Goal: Transaction & Acquisition: Book appointment/travel/reservation

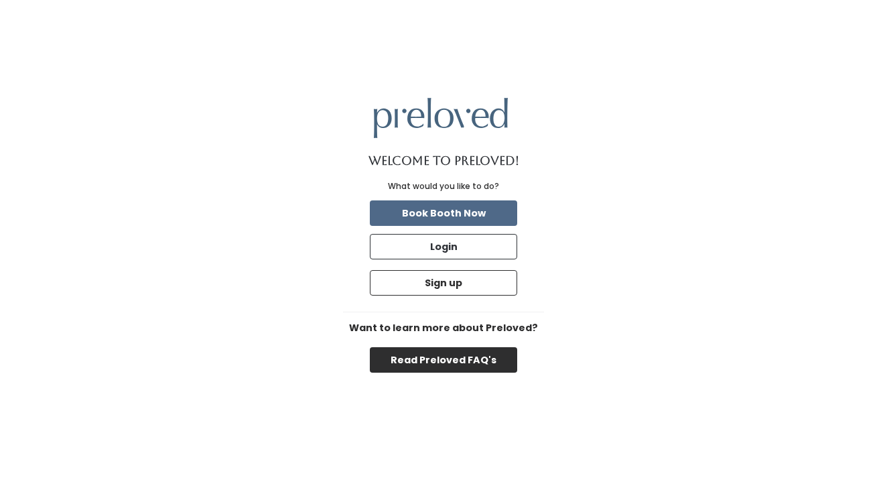
click at [458, 362] on button "Read Preloved FAQ's" at bounding box center [443, 359] width 147 height 25
click at [463, 215] on button "Book Booth Now" at bounding box center [443, 212] width 147 height 25
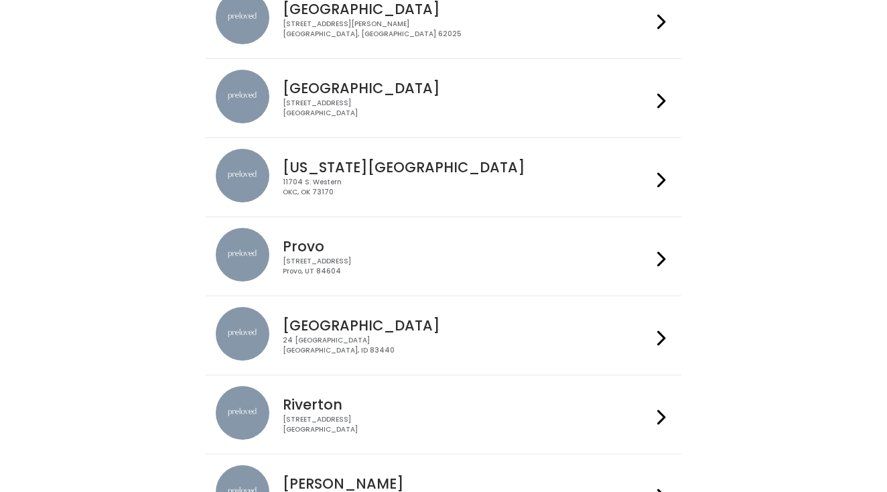
scroll to position [227, 0]
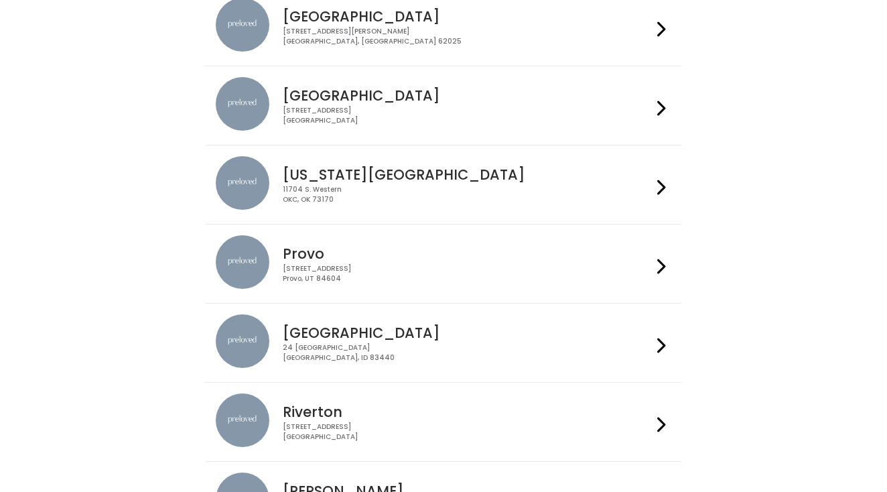
click at [603, 69] on li "[GEOGRAPHIC_DATA] [STREET_ADDRESS]" at bounding box center [443, 106] width 475 height 80
click at [672, 111] on li "[GEOGRAPHIC_DATA] [STREET_ADDRESS]" at bounding box center [443, 106] width 475 height 80
click at [658, 105] on icon at bounding box center [662, 108] width 9 height 19
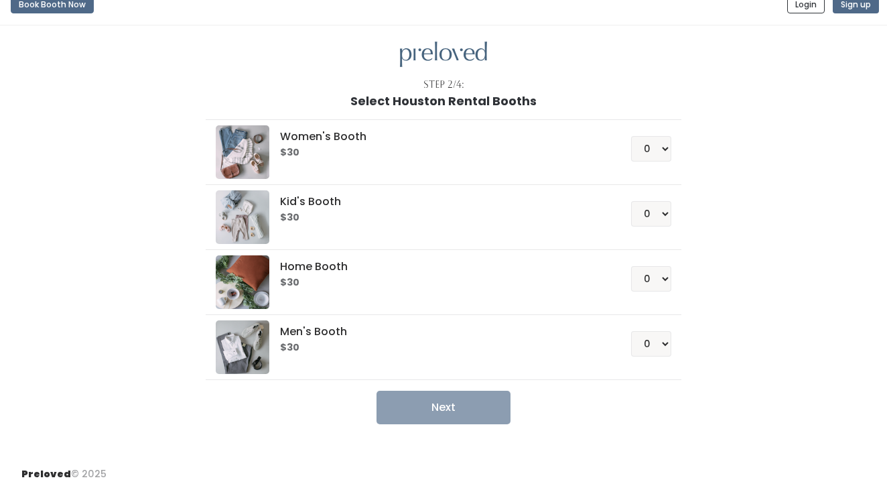
scroll to position [15, 0]
select select "1"
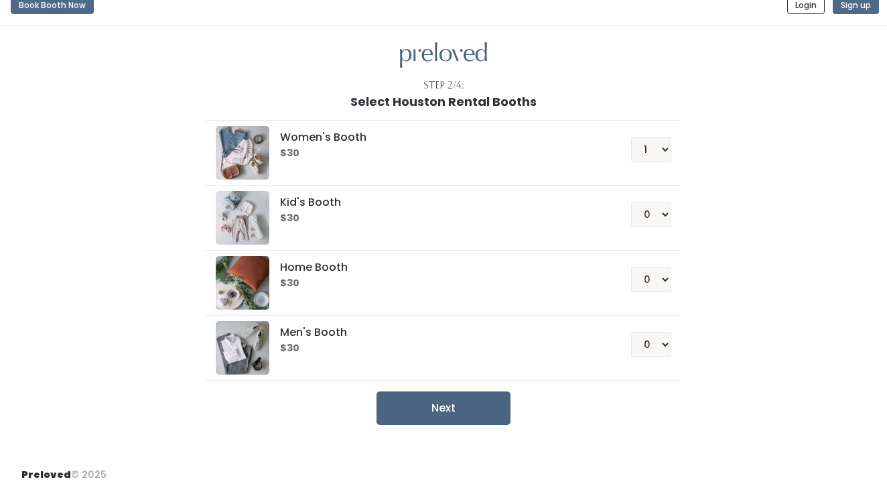
click at [461, 410] on button "Next" at bounding box center [444, 408] width 134 height 34
